Goal: Task Accomplishment & Management: Manage account settings

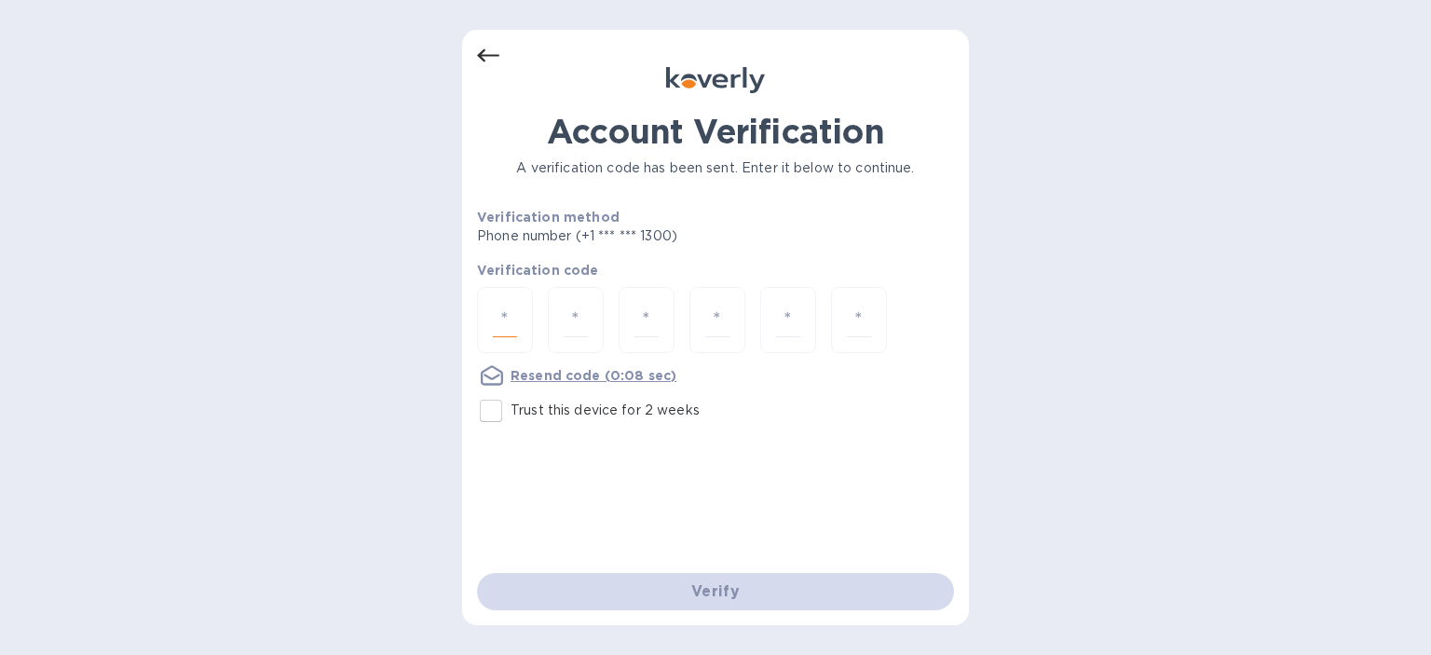
click at [501, 315] on input "number" at bounding box center [505, 320] width 24 height 34
type input "5"
type input "1"
type input "0"
type input "9"
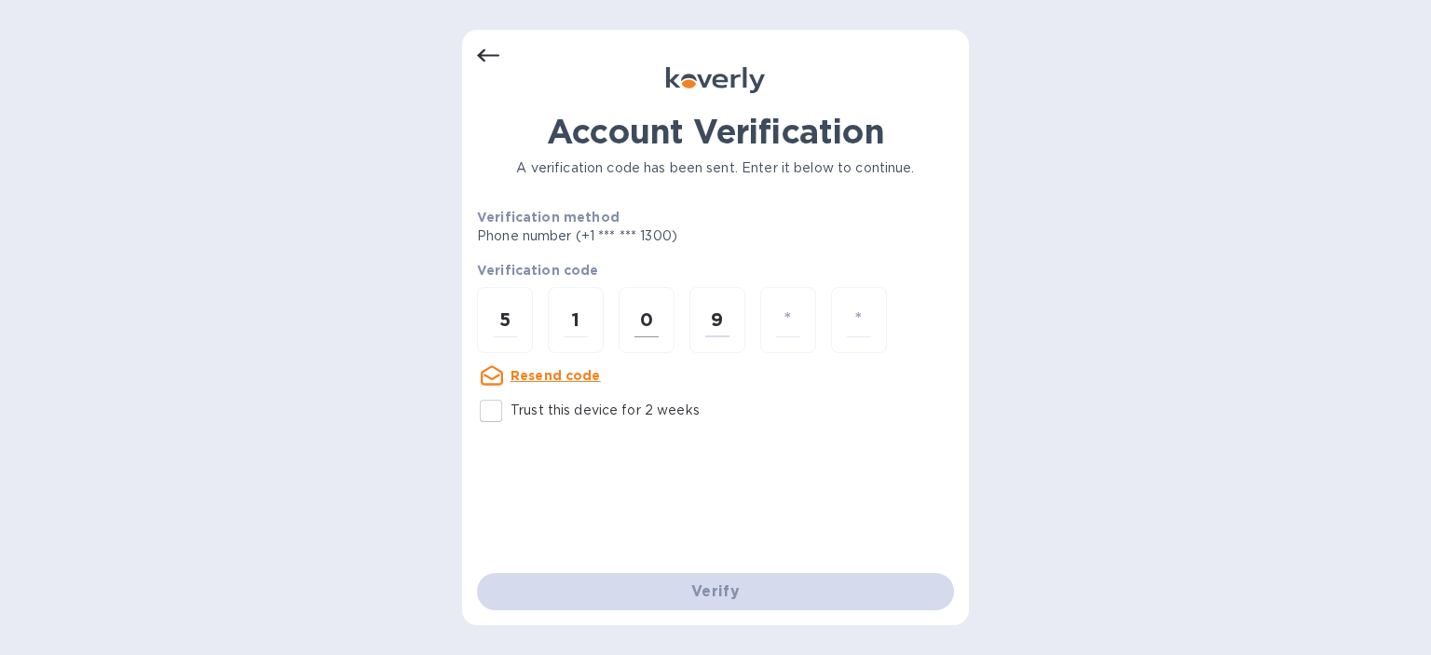
type input "9"
type input "4"
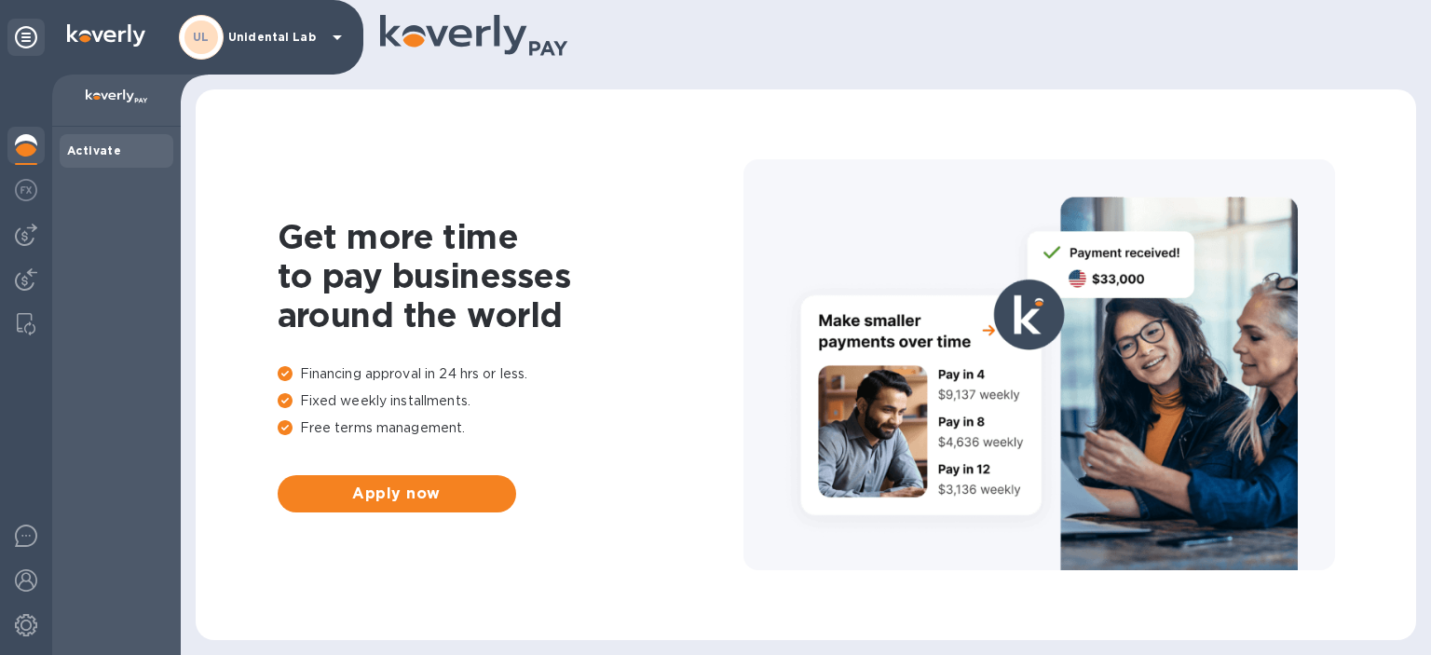
click at [267, 38] on p "Unidental Lab" at bounding box center [274, 37] width 93 height 13
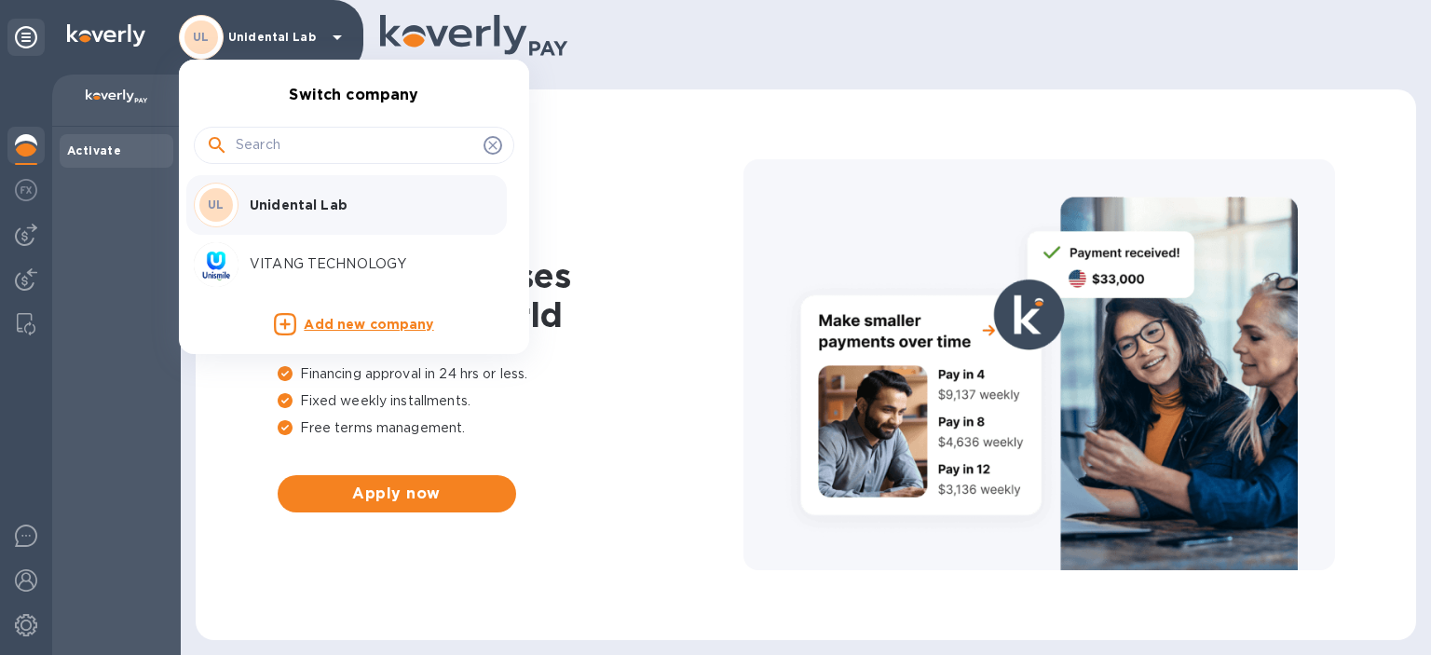
click at [321, 273] on p "VITANG TECHNOLOGY" at bounding box center [367, 264] width 235 height 20
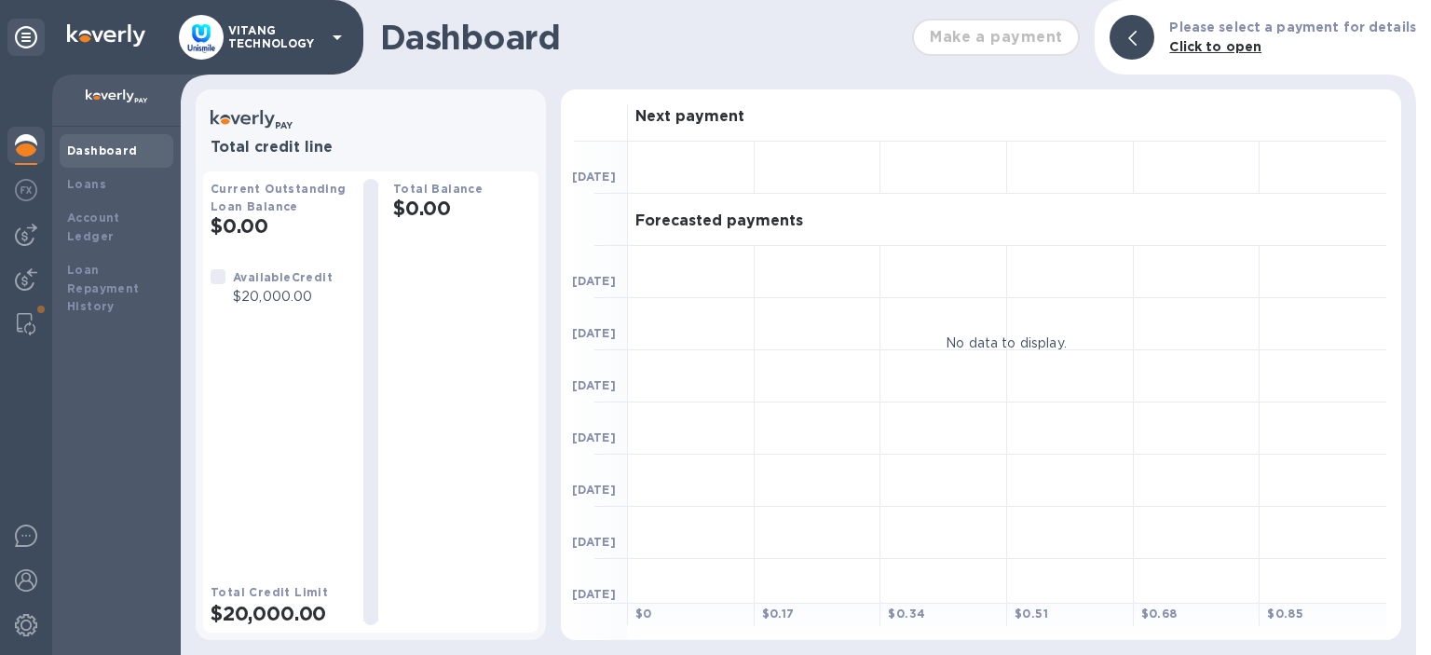
click at [45, 277] on div at bounding box center [26, 365] width 52 height 581
click at [26, 274] on img at bounding box center [26, 279] width 22 height 22
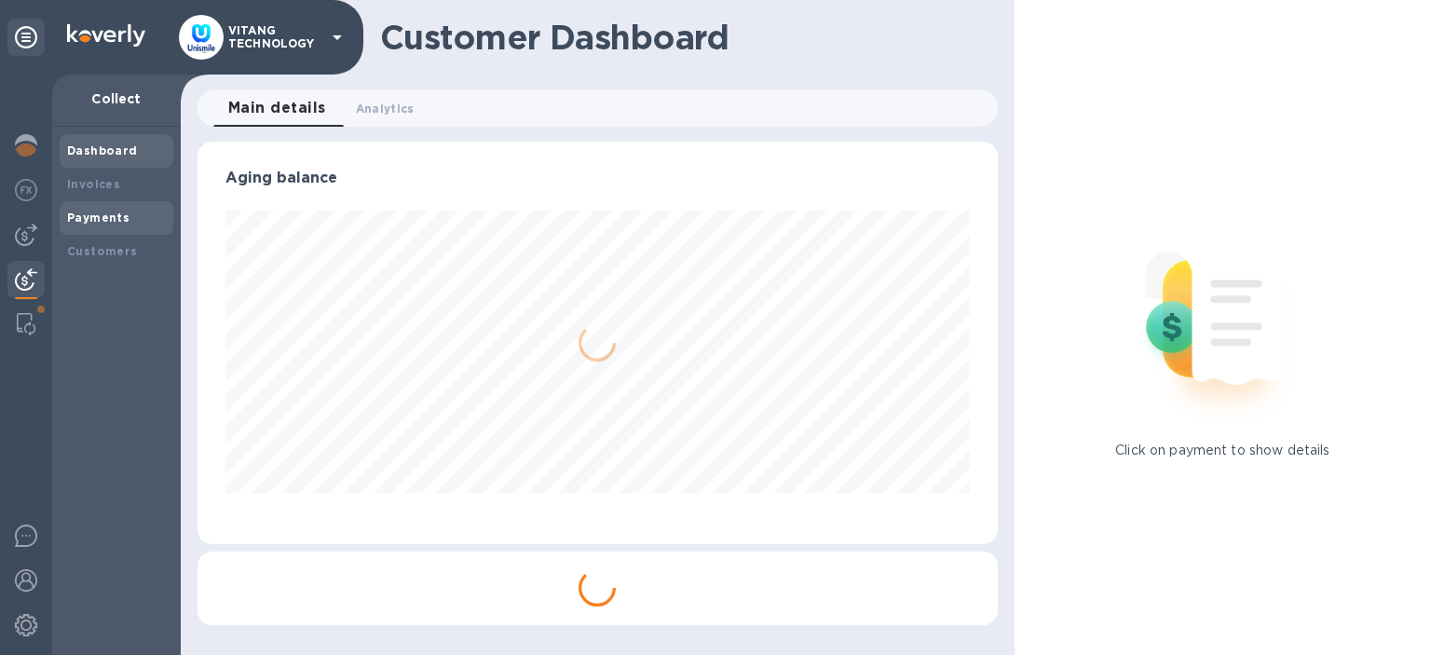
scroll to position [403, 800]
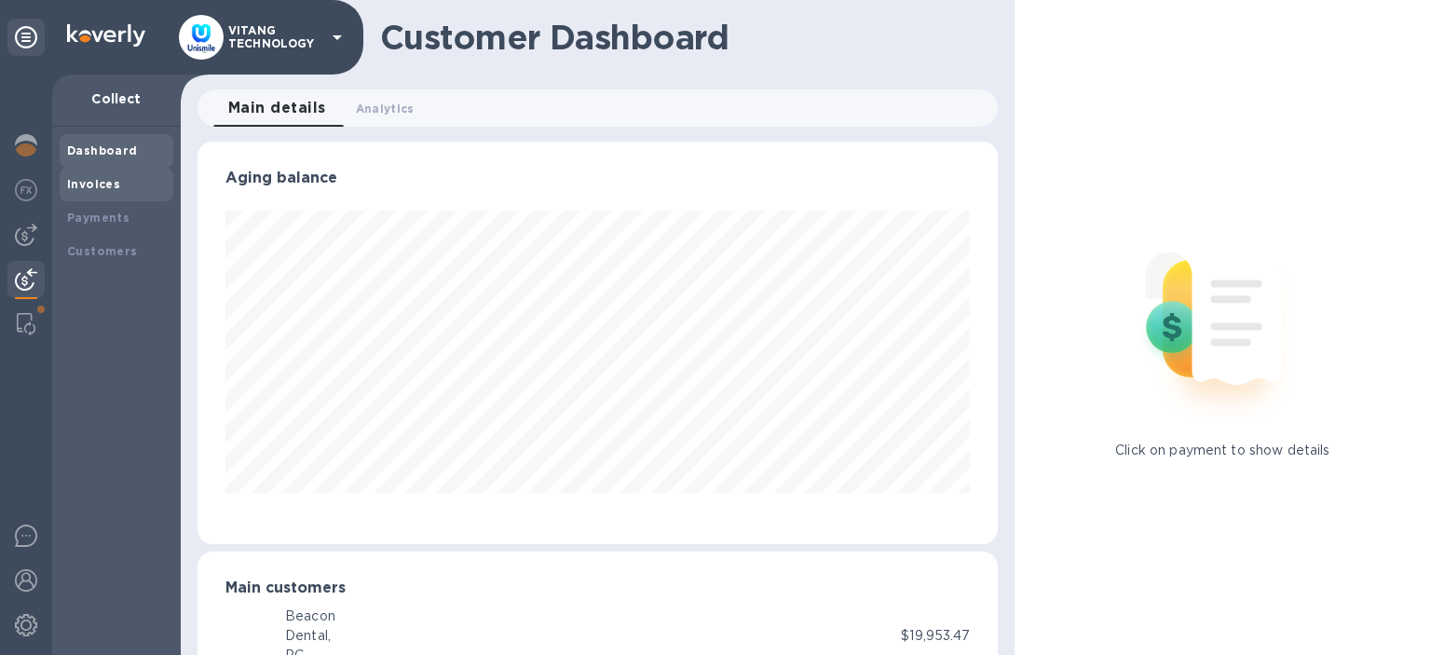
click at [114, 185] on b "Invoices" at bounding box center [93, 184] width 53 height 14
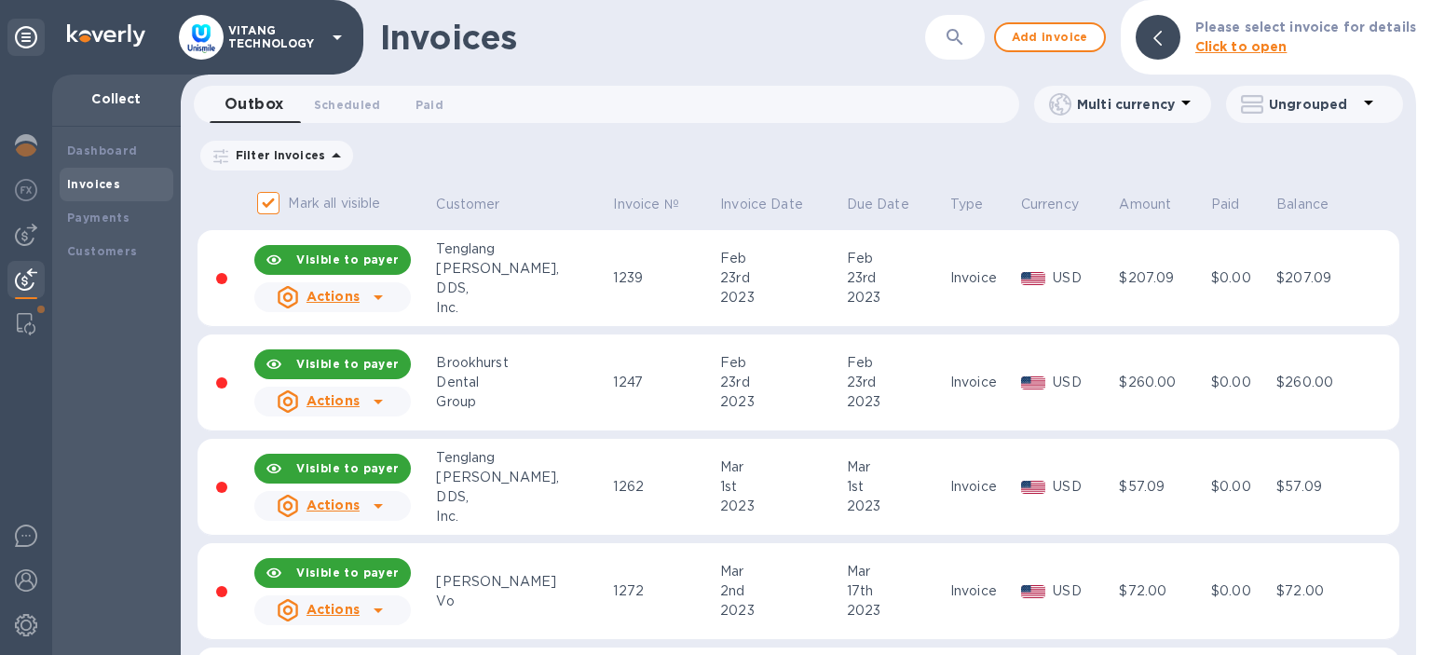
click at [1259, 41] on b "Click to open" at bounding box center [1242, 46] width 92 height 15
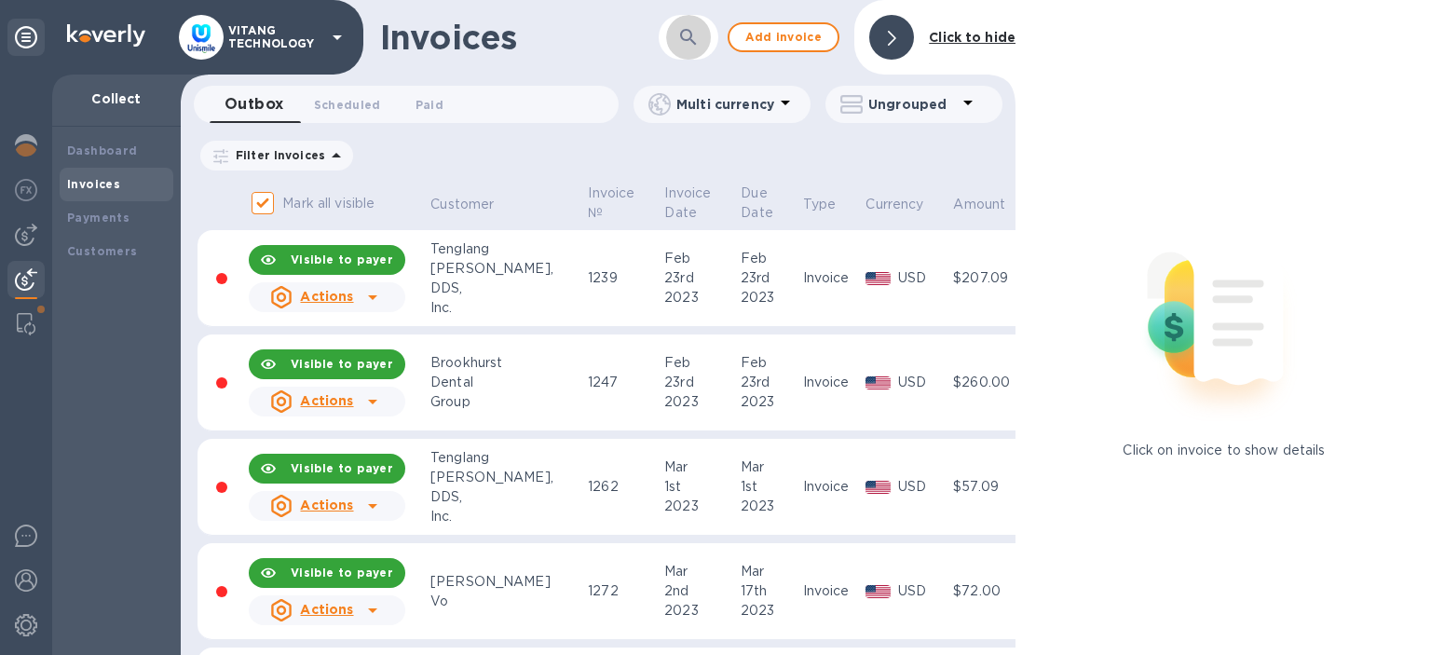
click at [706, 38] on button "button" at bounding box center [688, 37] width 45 height 45
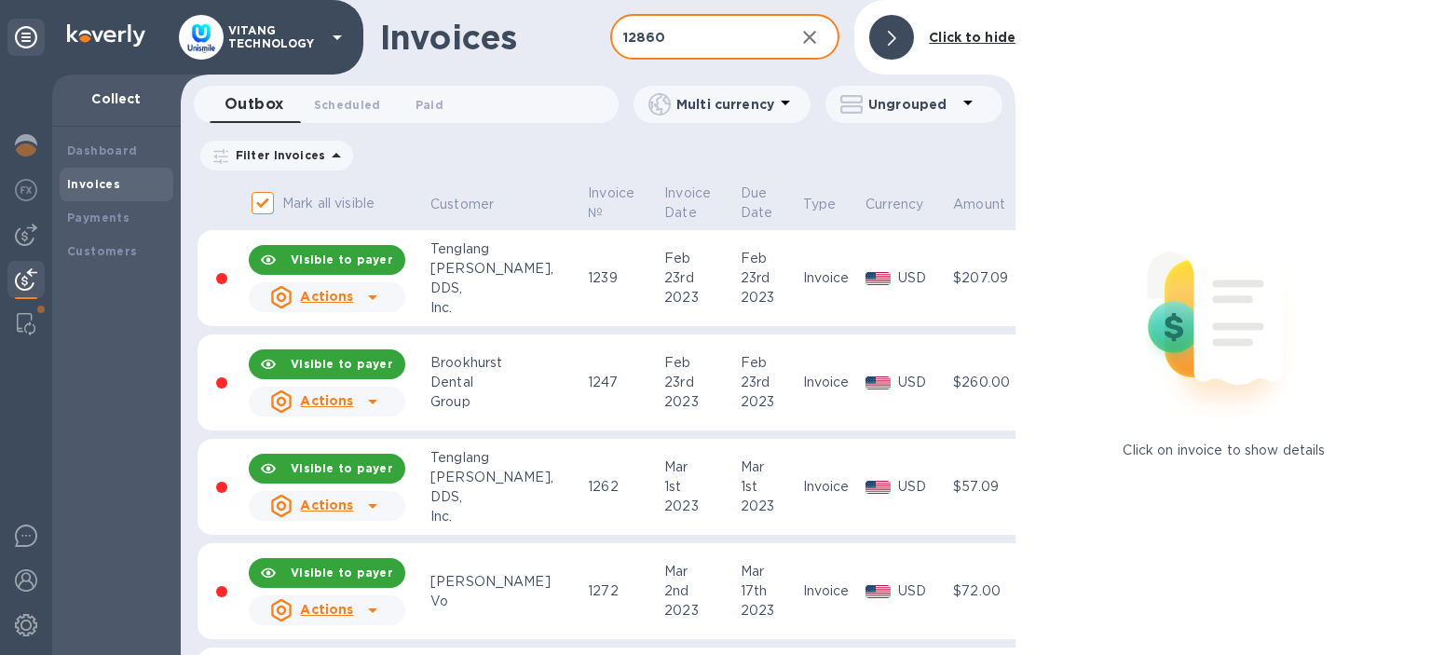
type input "12860"
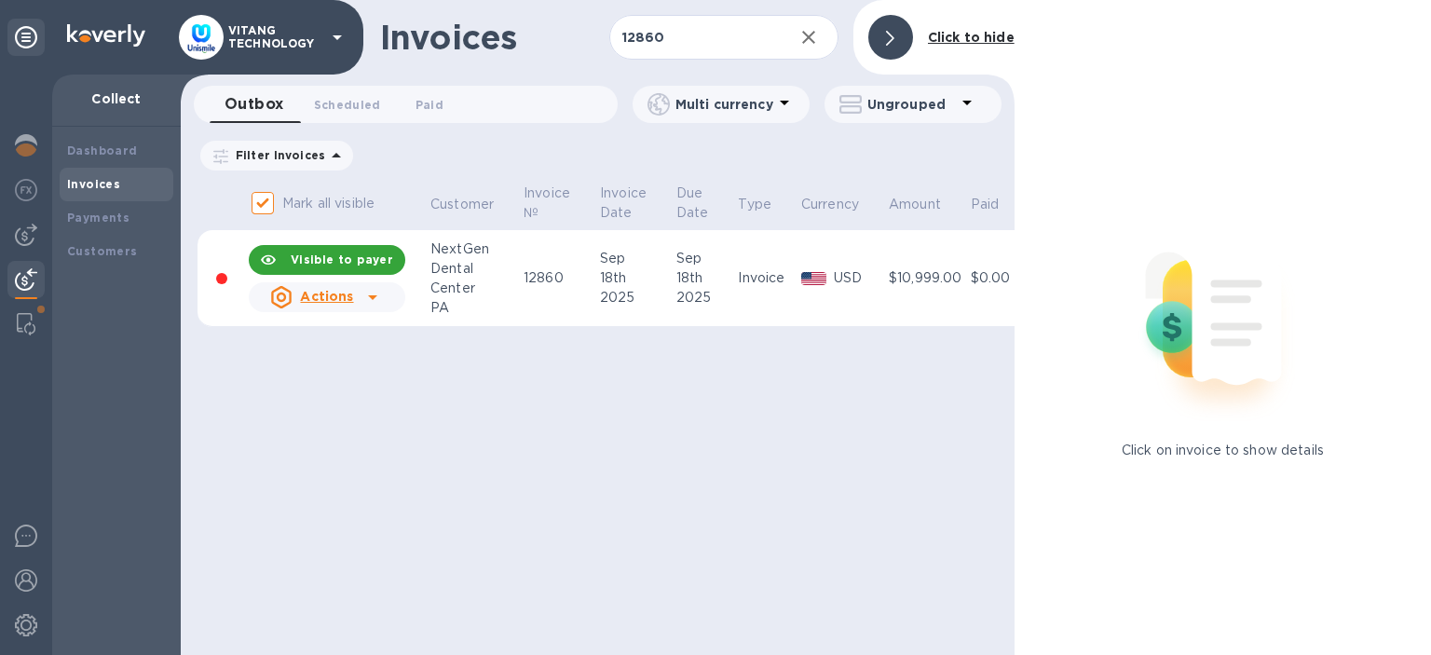
click at [609, 308] on td "[DATE]" at bounding box center [635, 278] width 76 height 97
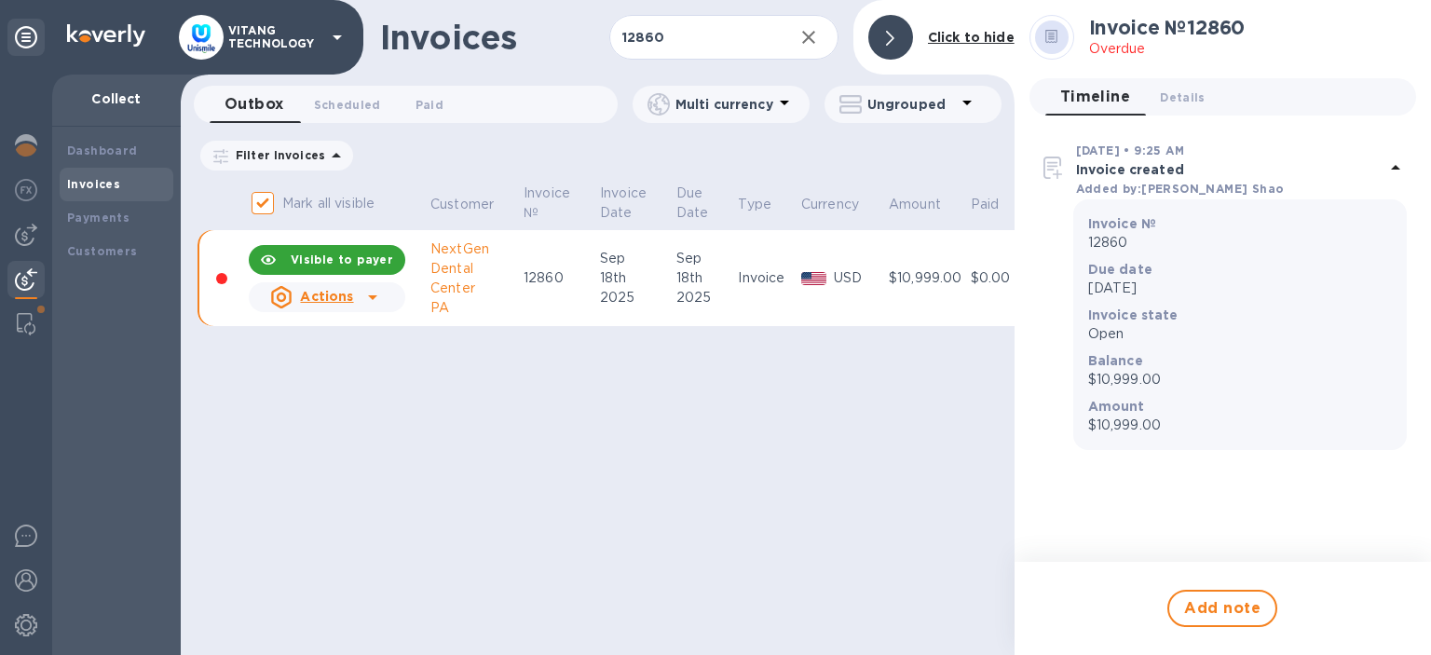
click at [362, 296] on icon at bounding box center [373, 297] width 22 height 22
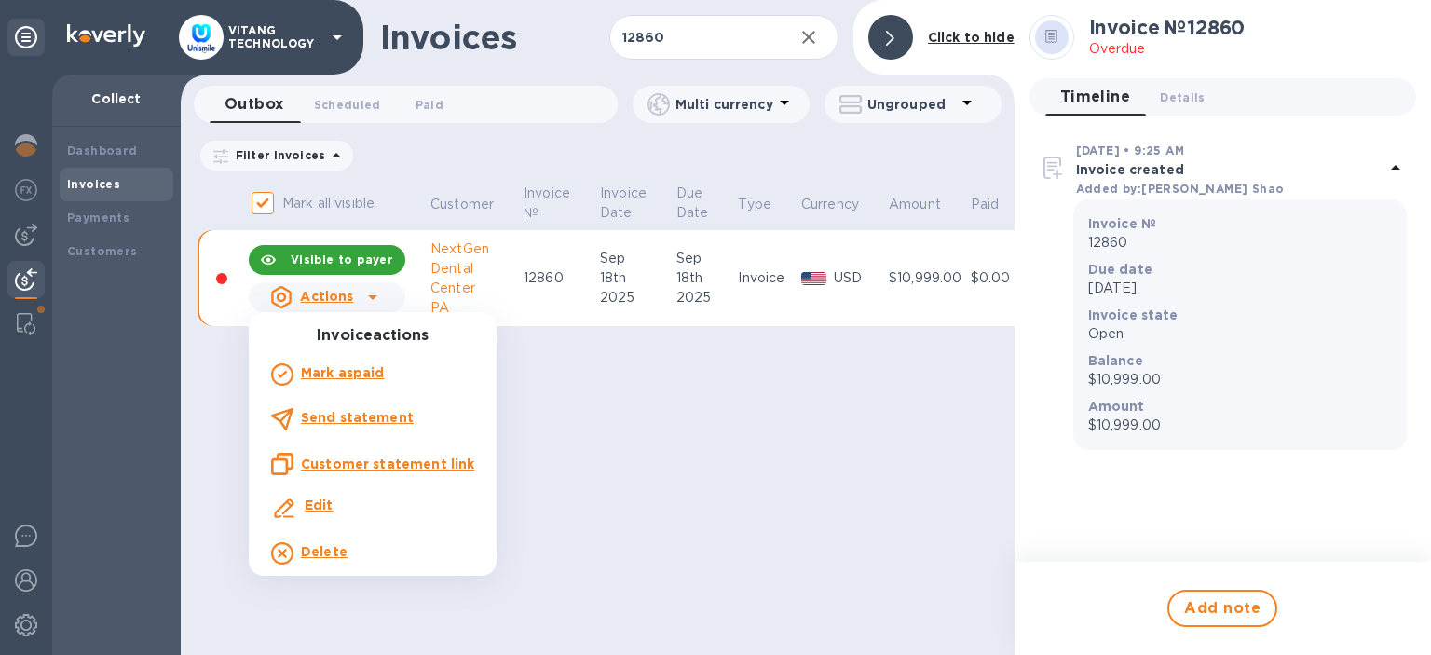
click at [357, 547] on div "Delete" at bounding box center [372, 554] width 211 height 30
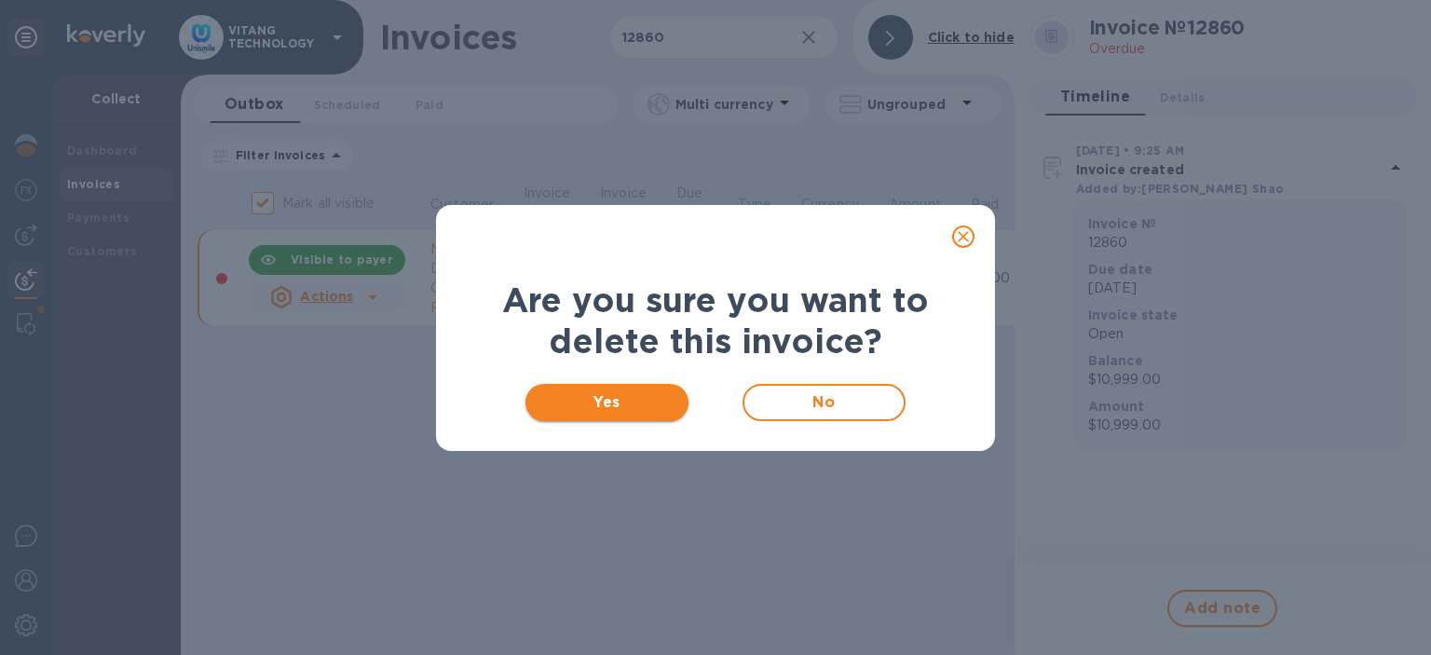
click at [578, 414] on button "Yes" at bounding box center [607, 402] width 163 height 37
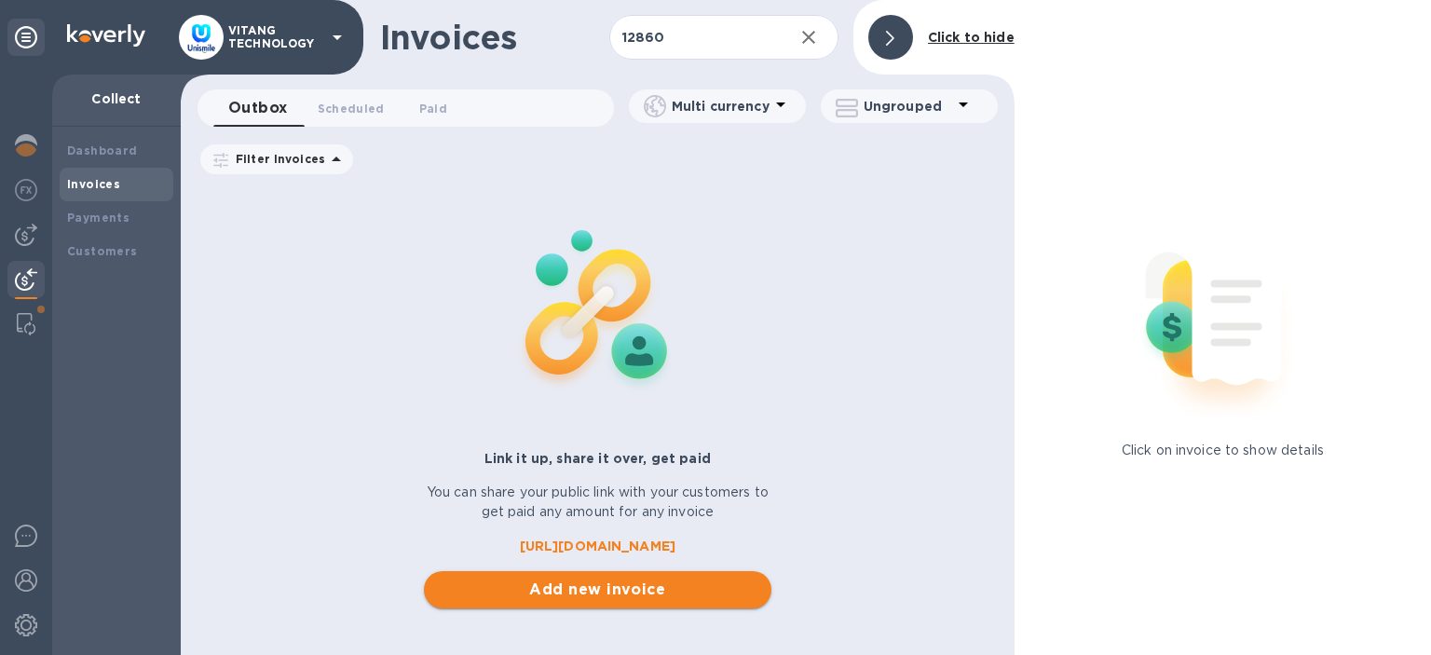
click at [653, 589] on span "Add new invoice" at bounding box center [598, 590] width 318 height 22
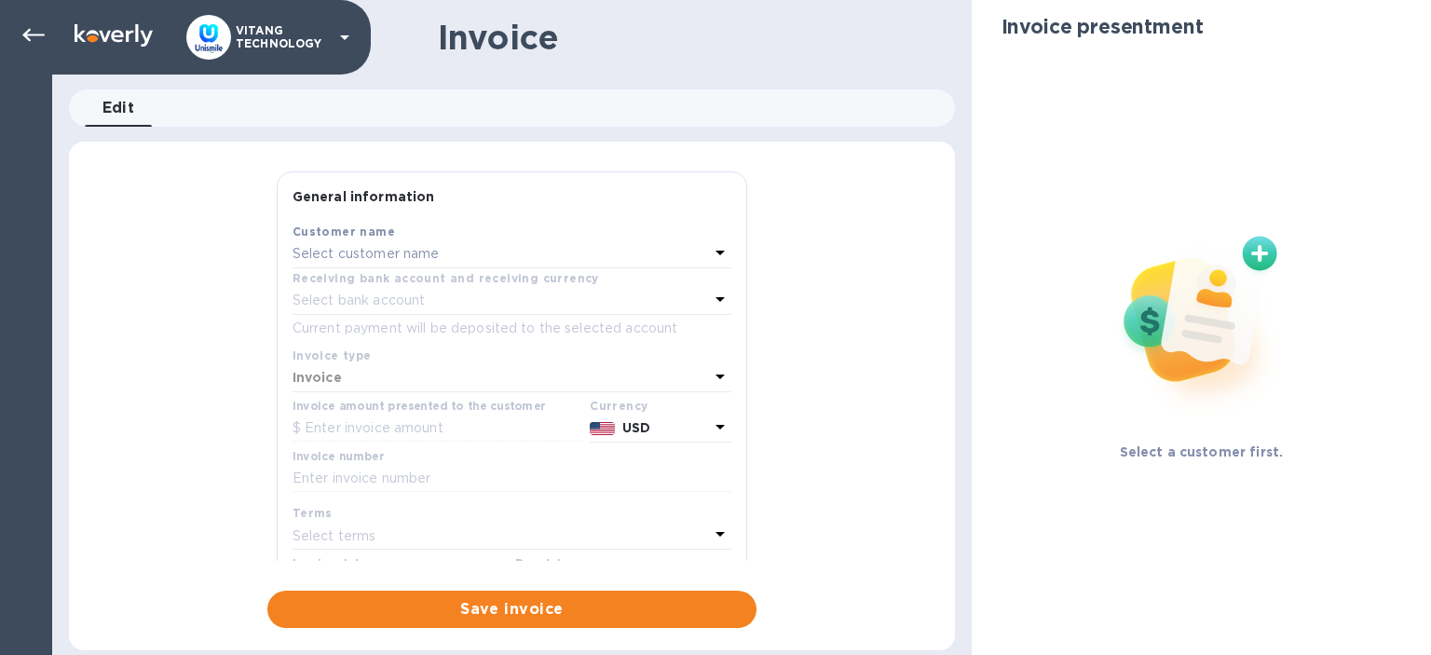
click at [430, 263] on p "Select customer name" at bounding box center [366, 254] width 147 height 20
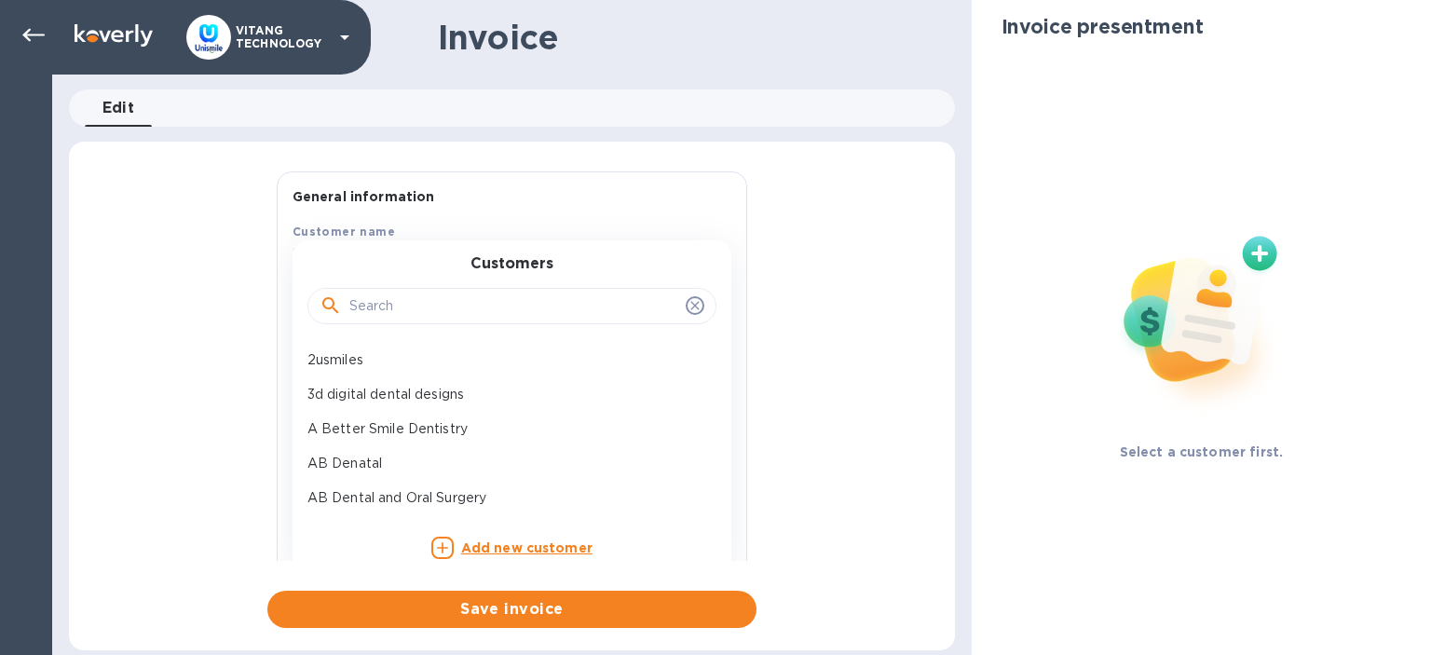
click at [431, 291] on div at bounding box center [512, 306] width 409 height 37
click at [432, 308] on input "text" at bounding box center [513, 307] width 329 height 28
paste input "NextGen [GEOGRAPHIC_DATA] [GEOGRAPHIC_DATA]"
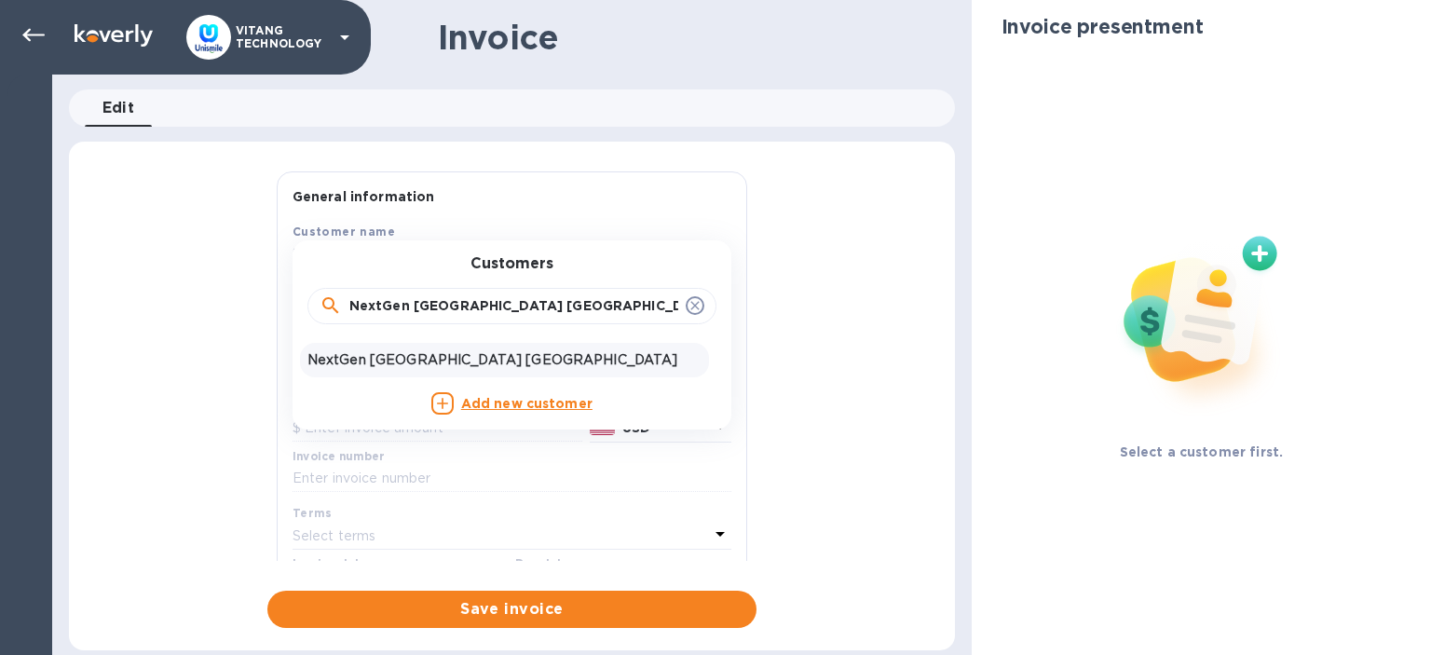
type input "NextGen [GEOGRAPHIC_DATA] [GEOGRAPHIC_DATA]"
click at [403, 349] on div "NextGen [GEOGRAPHIC_DATA] [GEOGRAPHIC_DATA]" at bounding box center [504, 360] width 409 height 34
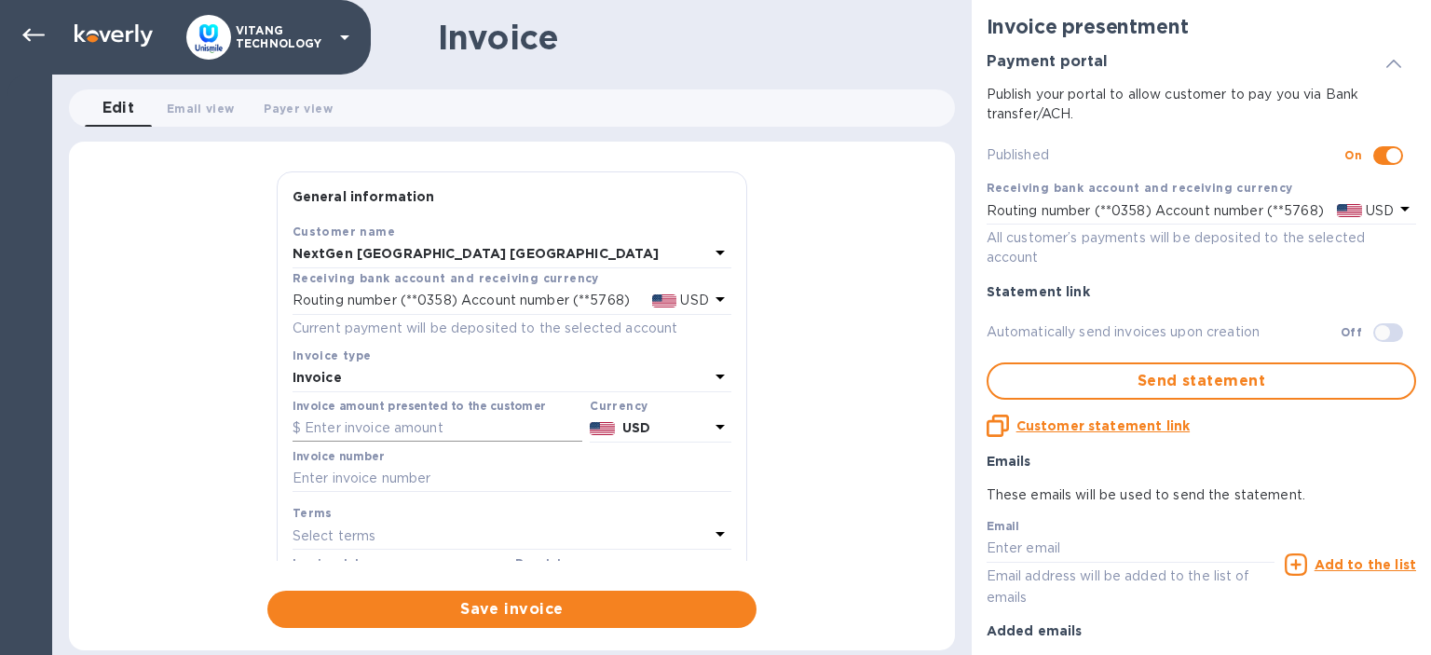
click at [460, 425] on input "text" at bounding box center [438, 429] width 290 height 28
type input "7,150"
click at [429, 472] on input "text" at bounding box center [512, 479] width 439 height 28
type input "12860"
click at [219, 451] on div "General information Save Customer name NextGen Dental Center PA Receiving bank …" at bounding box center [512, 399] width 886 height 457
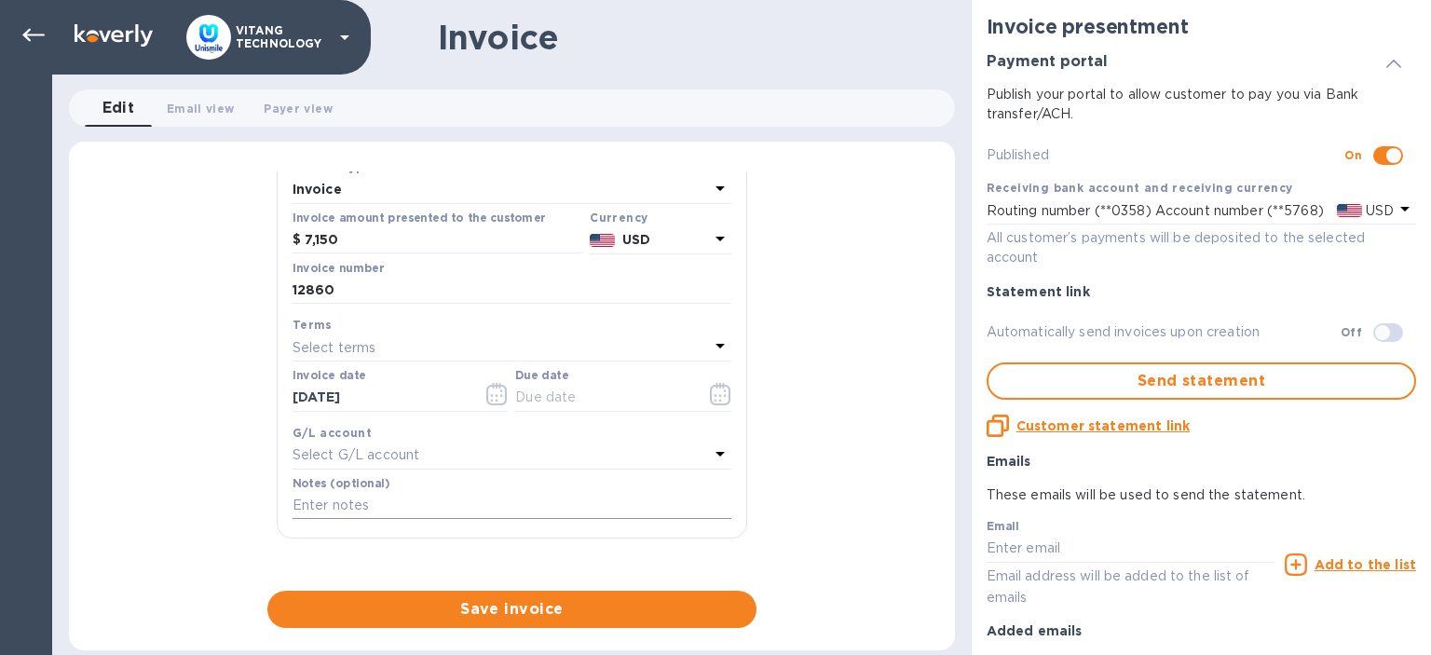
scroll to position [214, 0]
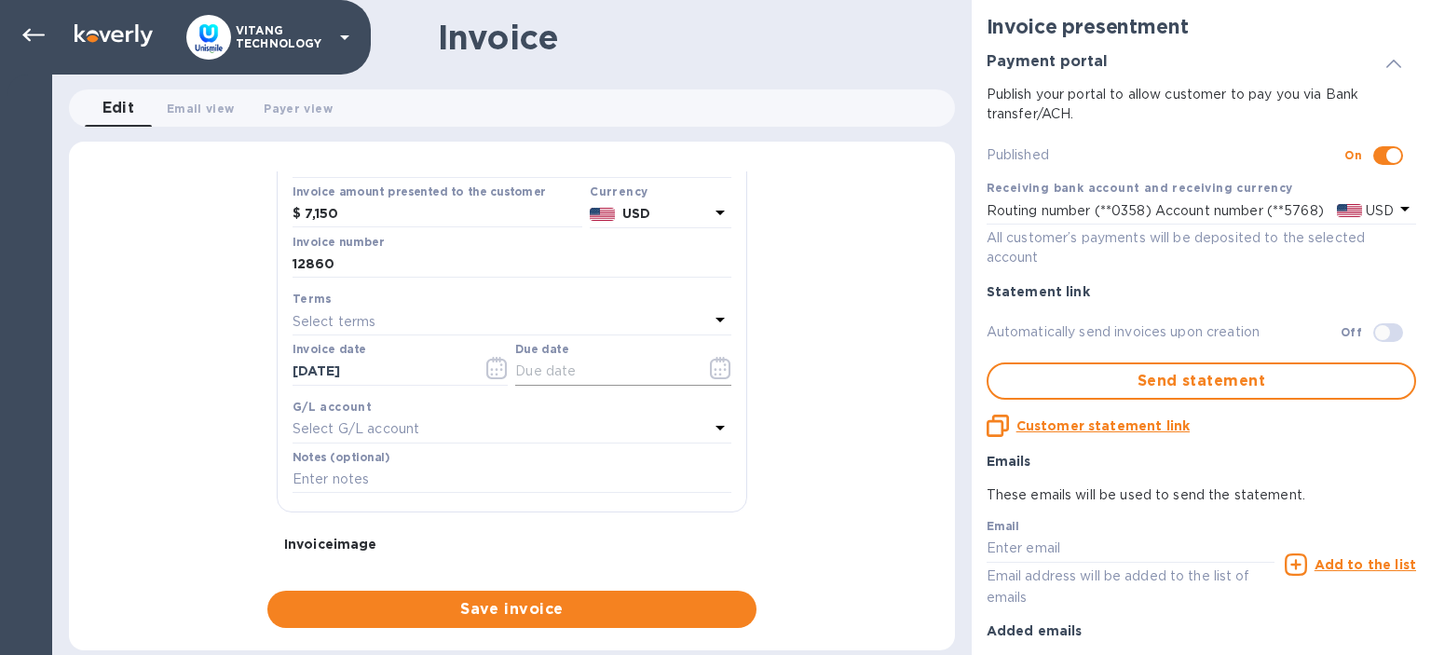
click at [710, 371] on icon "button" at bounding box center [720, 368] width 21 height 22
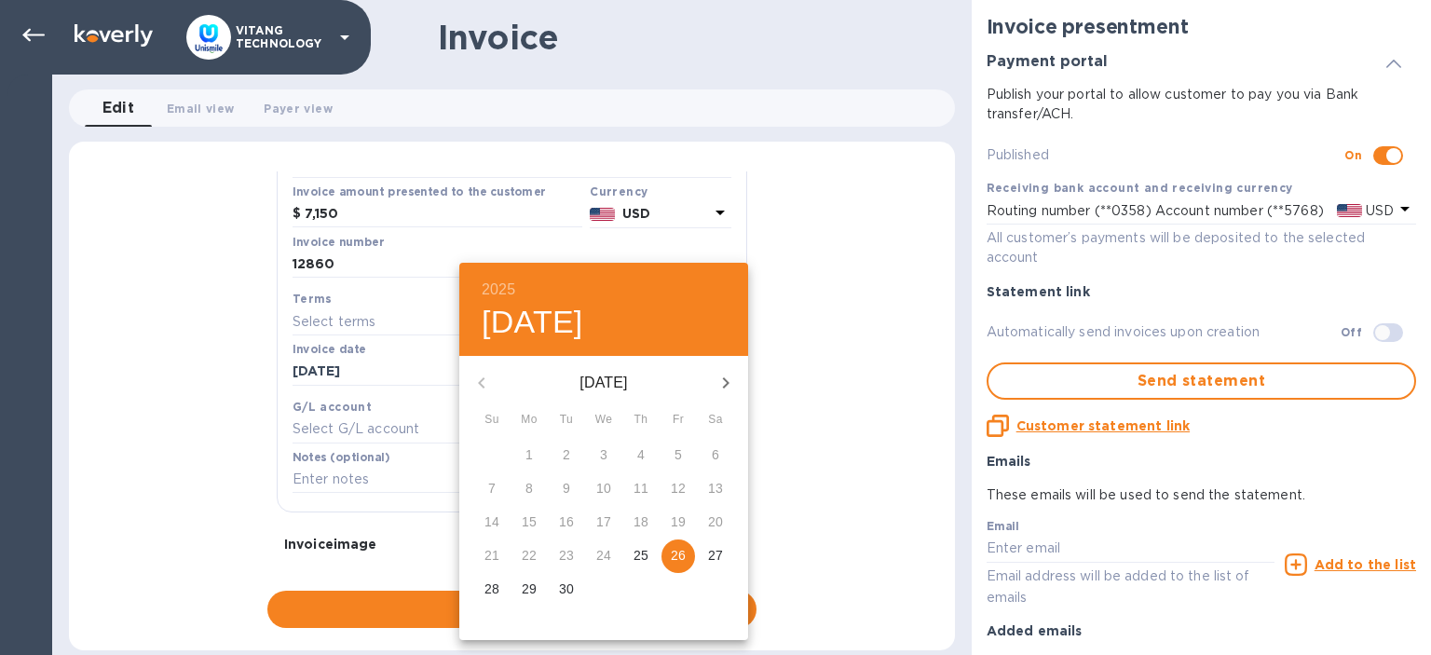
click at [684, 560] on p "26" at bounding box center [678, 555] width 15 height 19
type input "[DATE]"
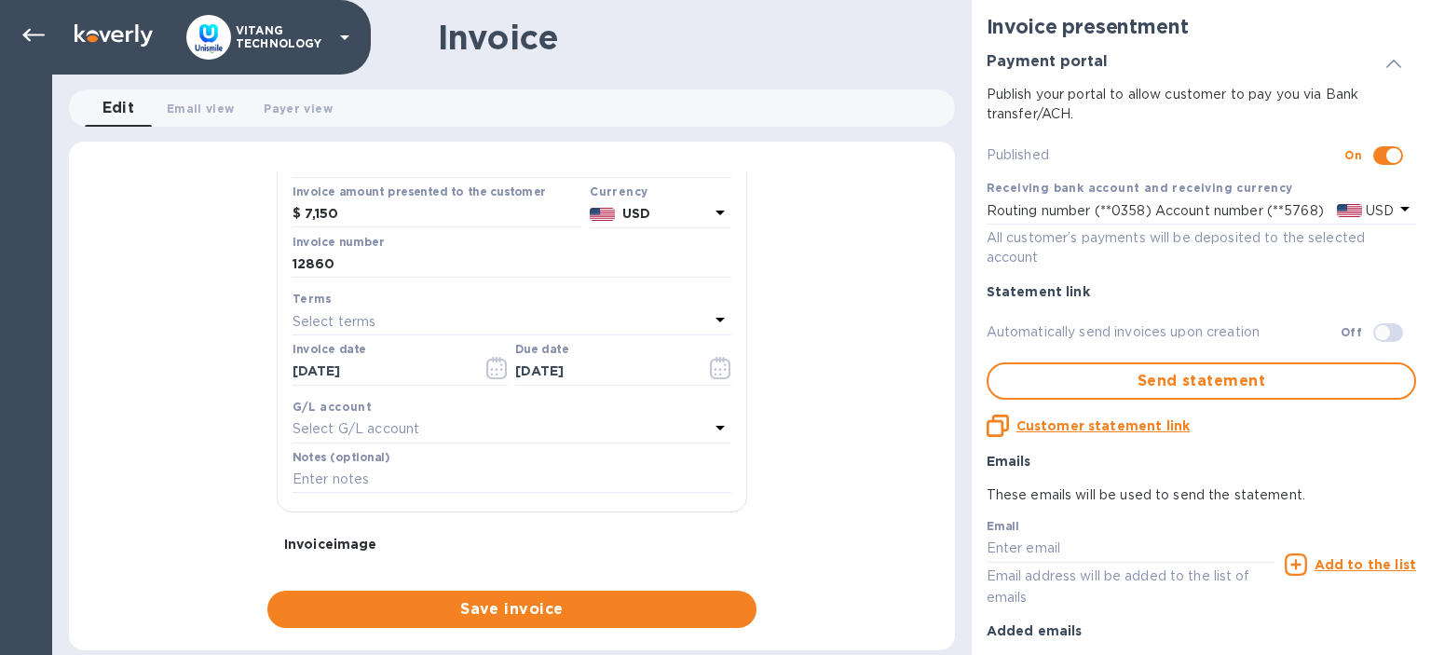
click at [349, 431] on p "Select G/L account" at bounding box center [356, 429] width 127 height 20
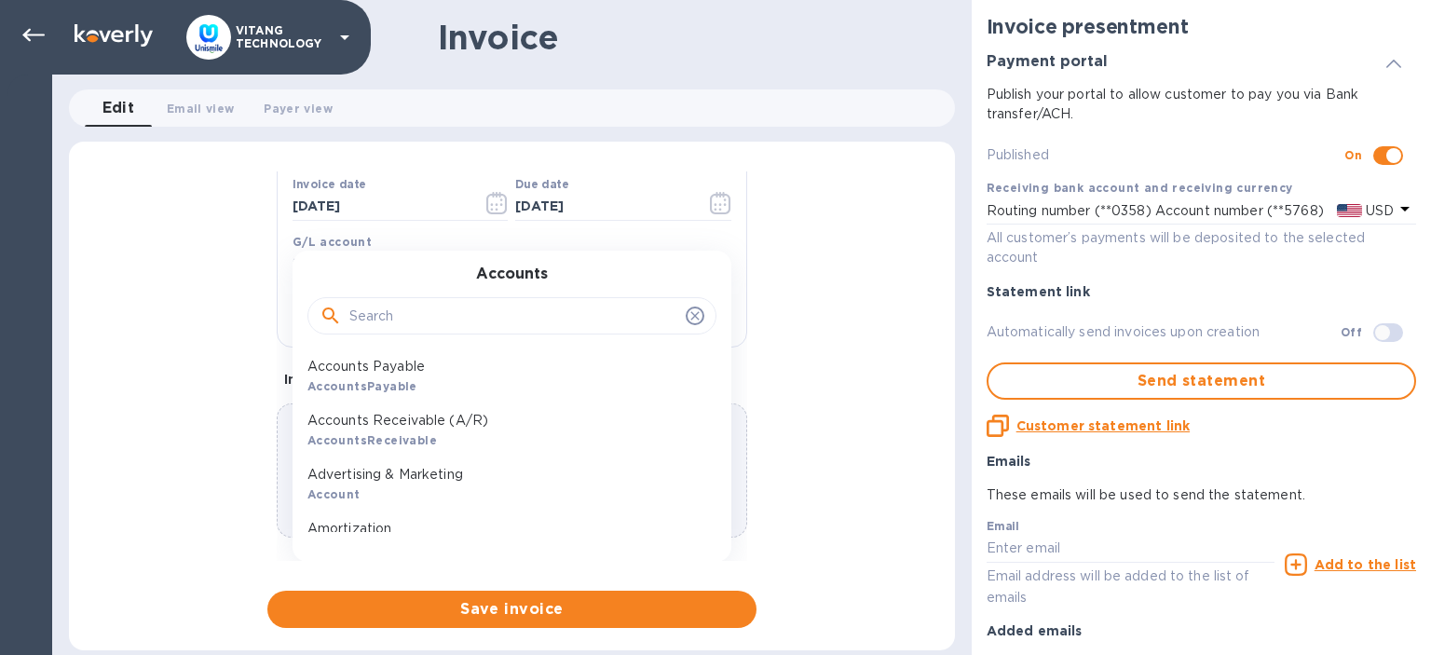
scroll to position [0, 0]
click at [472, 431] on p "Accounts Receivable (A/R)" at bounding box center [505, 425] width 394 height 20
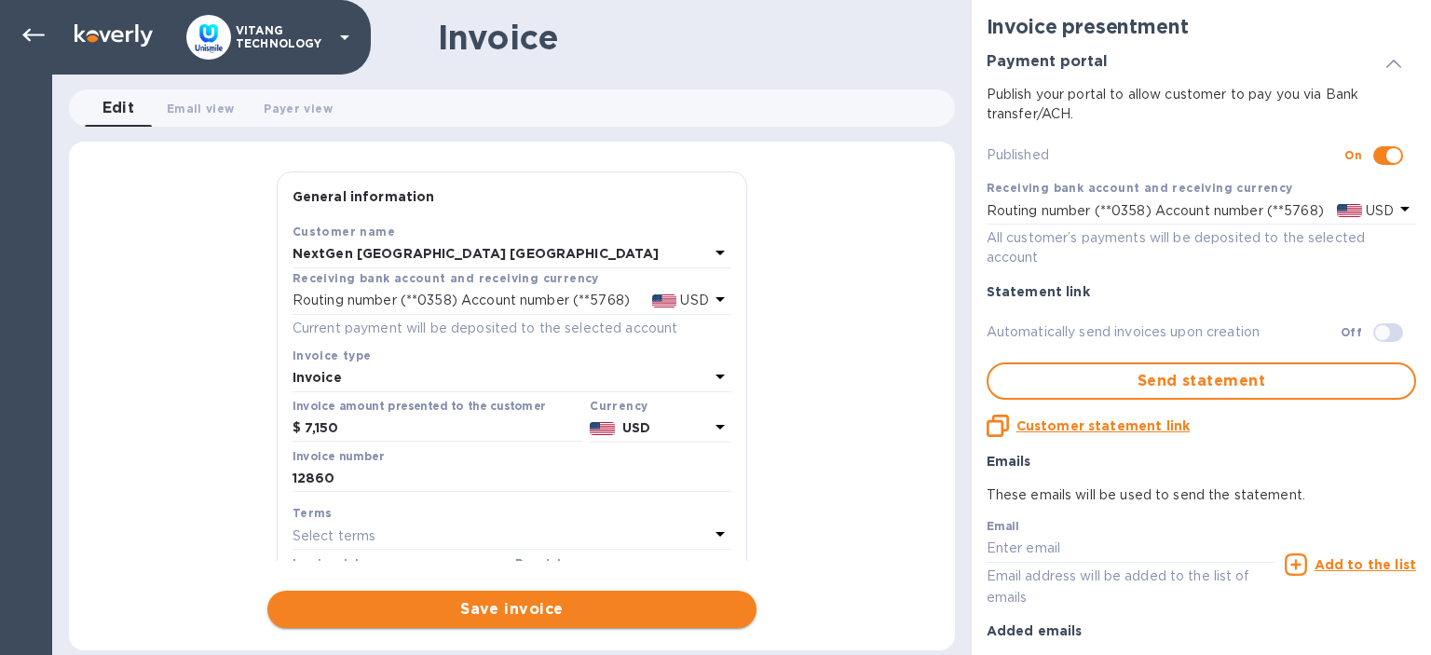
click at [566, 622] on button "Save invoice" at bounding box center [511, 609] width 489 height 37
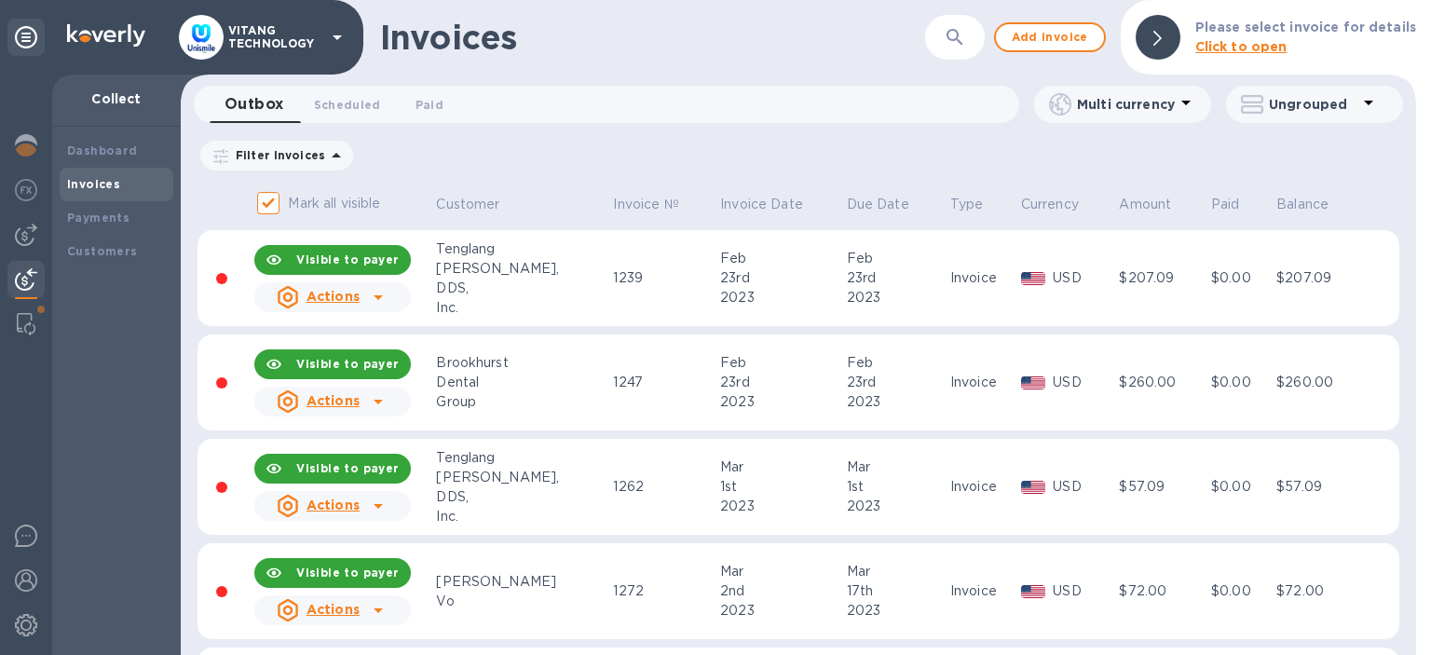
click at [957, 36] on icon "button" at bounding box center [955, 37] width 22 height 22
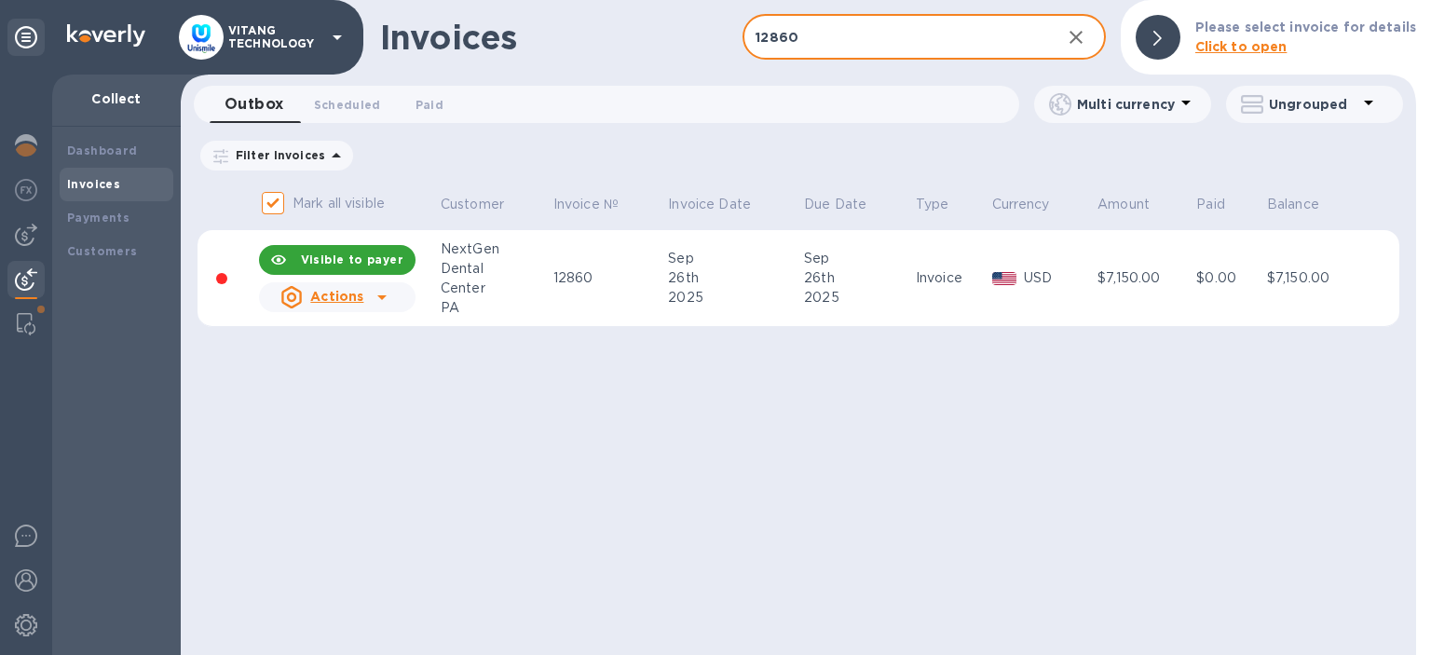
click at [350, 295] on u "Actions" at bounding box center [336, 296] width 53 height 15
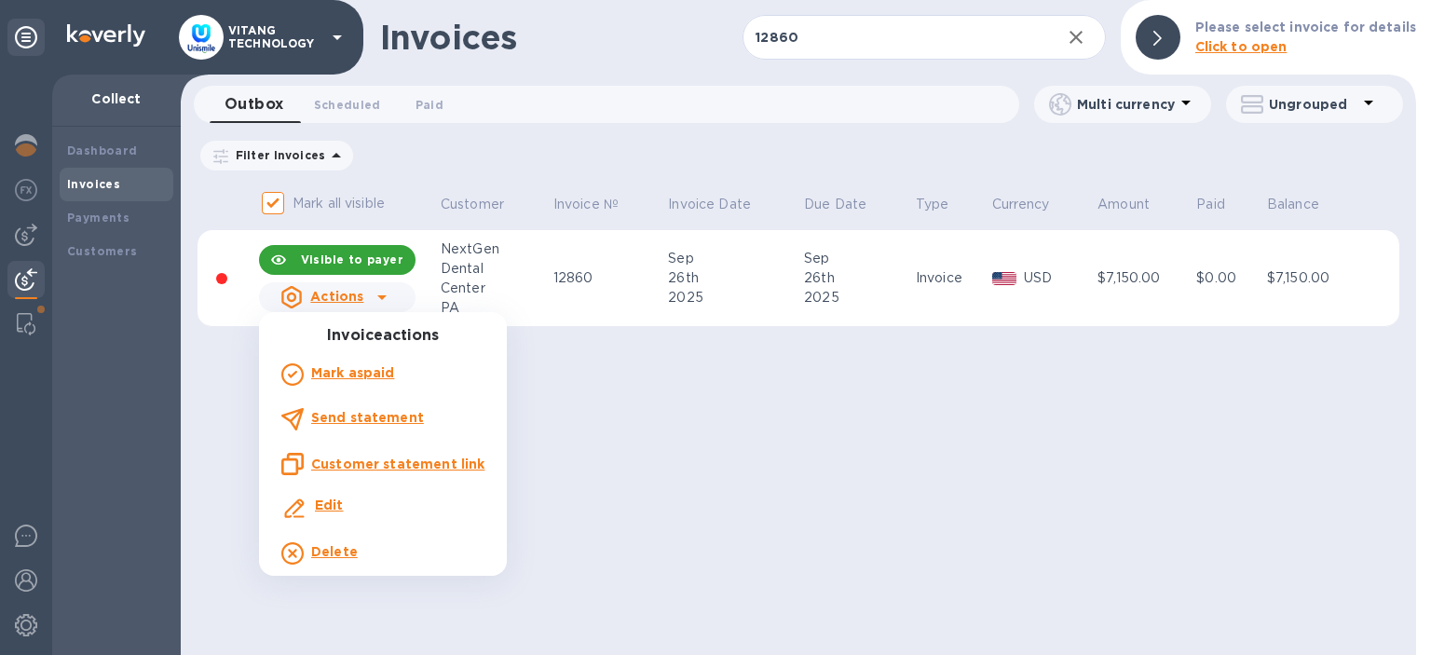
click at [363, 461] on u "Customer statement link" at bounding box center [397, 464] width 173 height 15
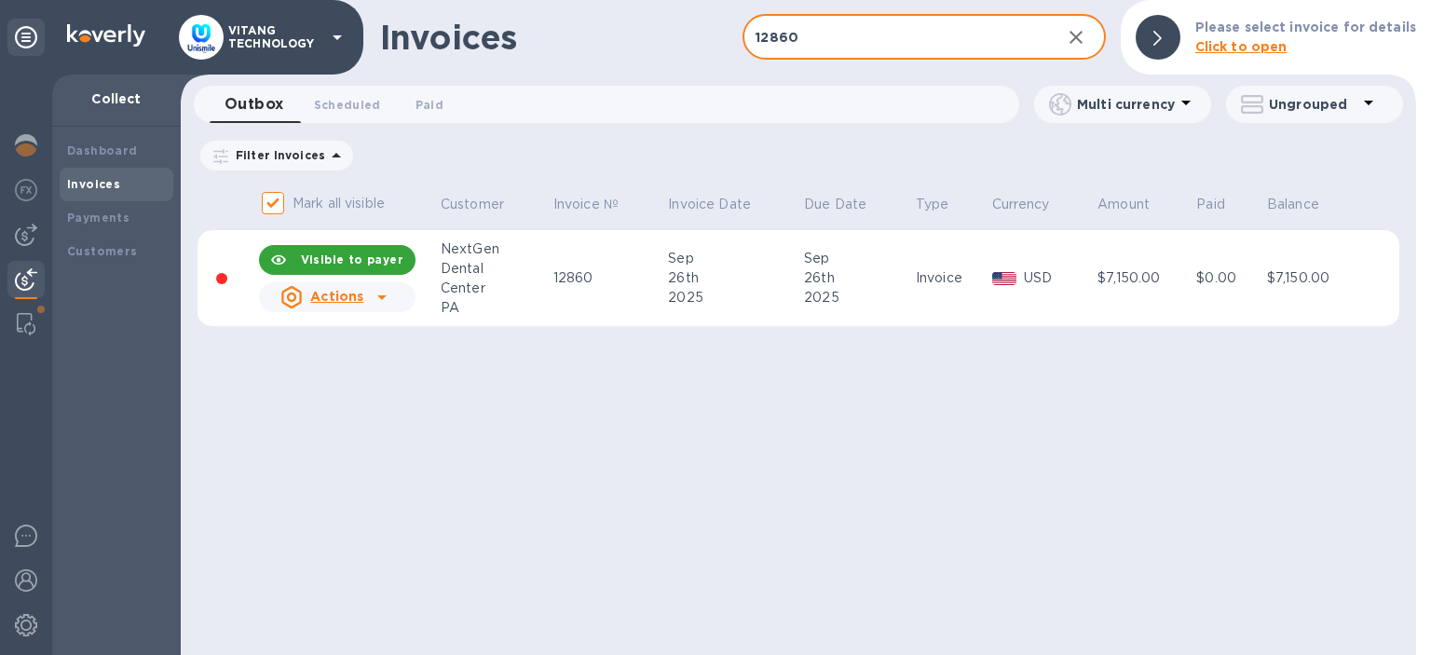
click at [869, 32] on input "12860" at bounding box center [894, 38] width 303 height 46
click at [868, 33] on input "12860" at bounding box center [894, 38] width 303 height 46
paste input "[PERSON_NAME]"
type input "[PERSON_NAME]"
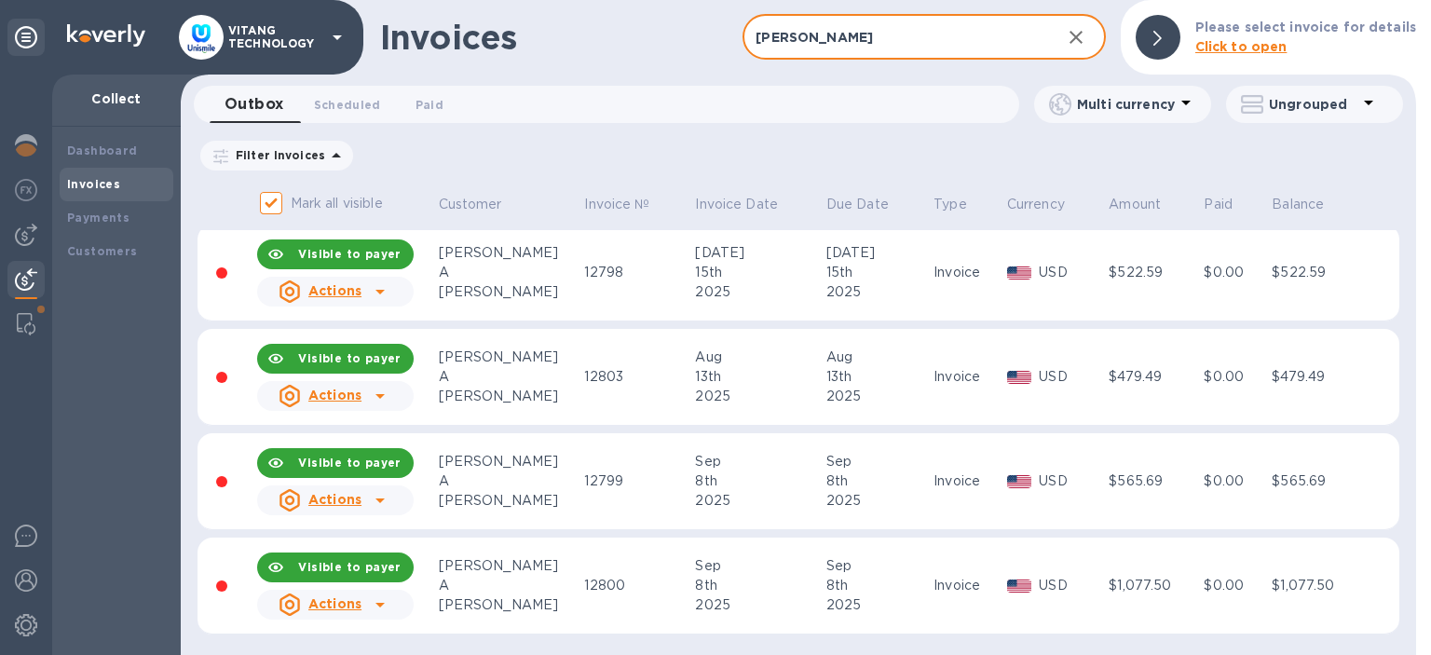
scroll to position [8, 0]
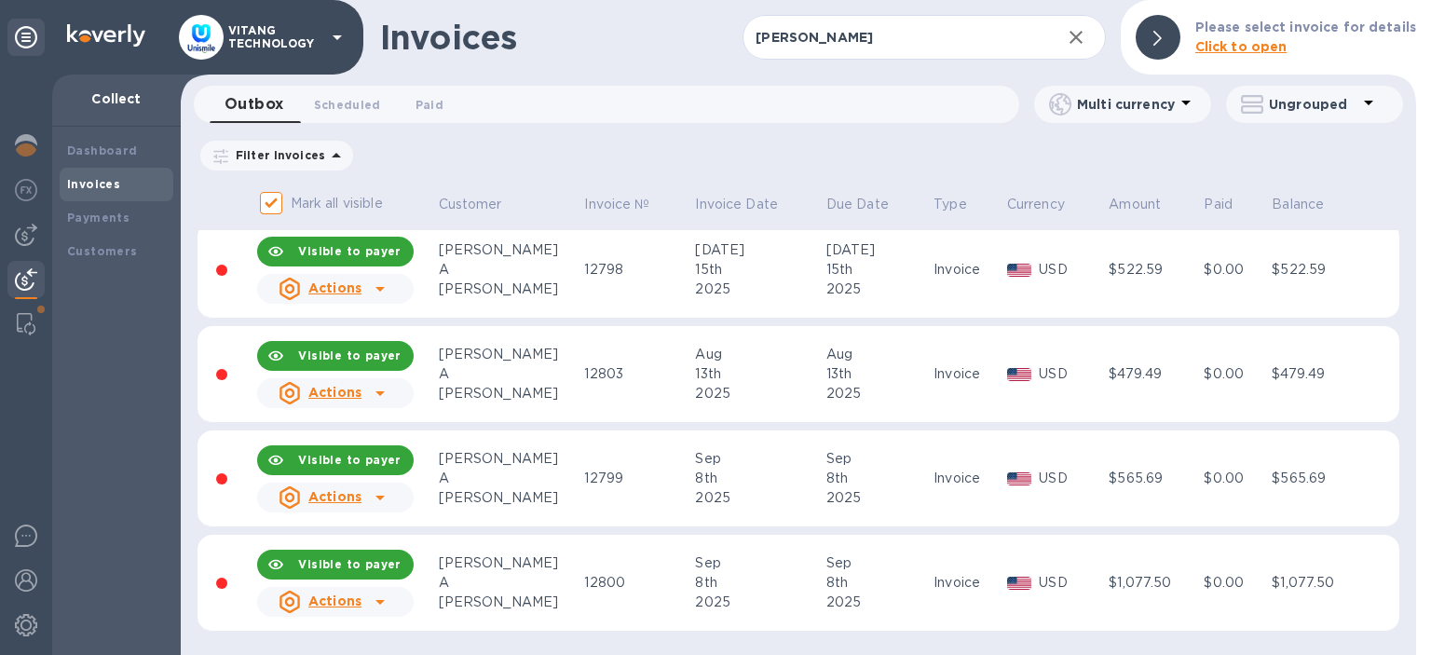
click at [384, 294] on icon at bounding box center [380, 289] width 22 height 22
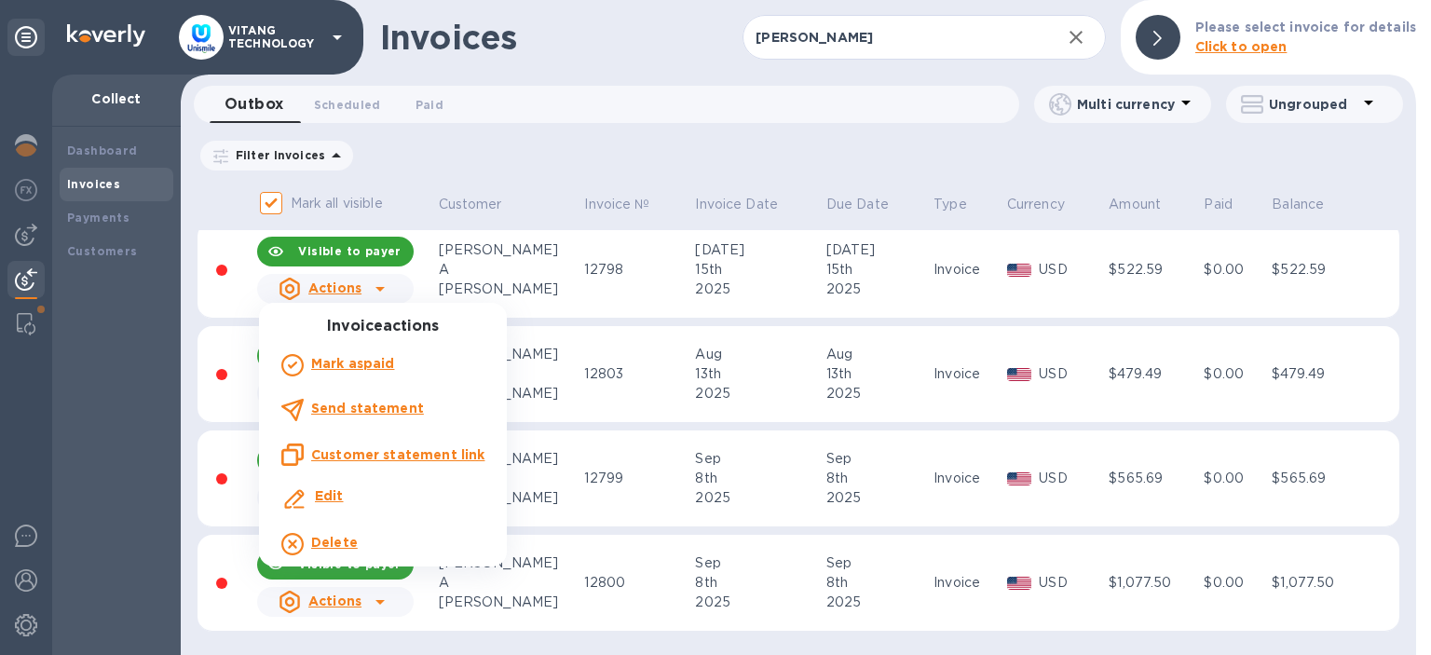
click at [395, 461] on u "Customer statement link" at bounding box center [397, 454] width 173 height 15
